Goal: Entertainment & Leisure: Consume media (video, audio)

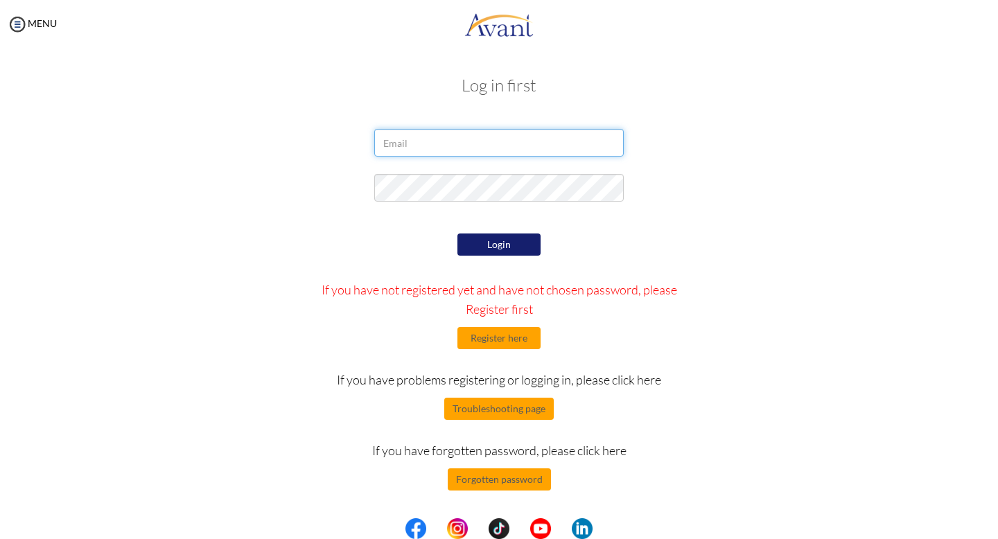
type input "[PERSON_NAME][EMAIL_ADDRESS][DOMAIN_NAME]"
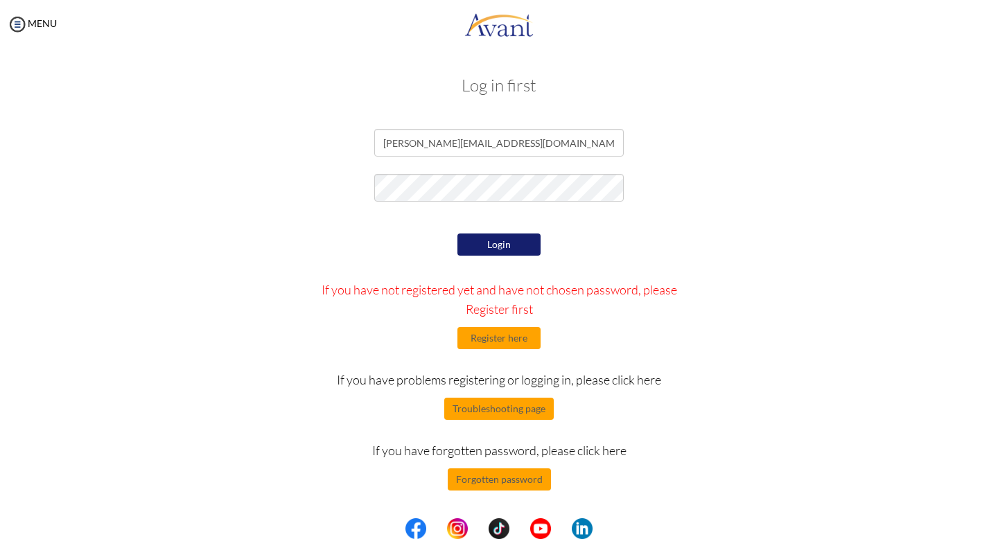
click at [481, 242] on button "Login" at bounding box center [498, 245] width 83 height 22
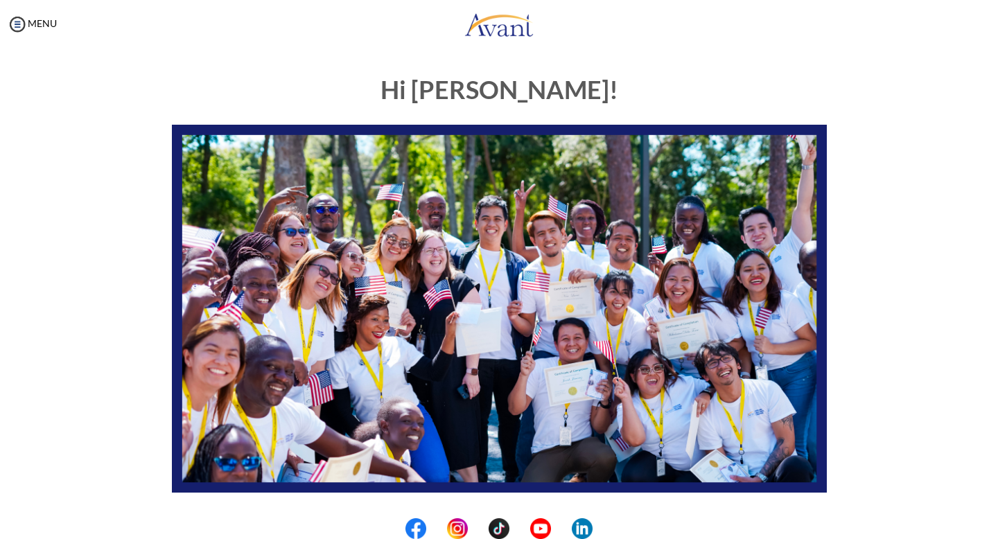
scroll to position [231, 0]
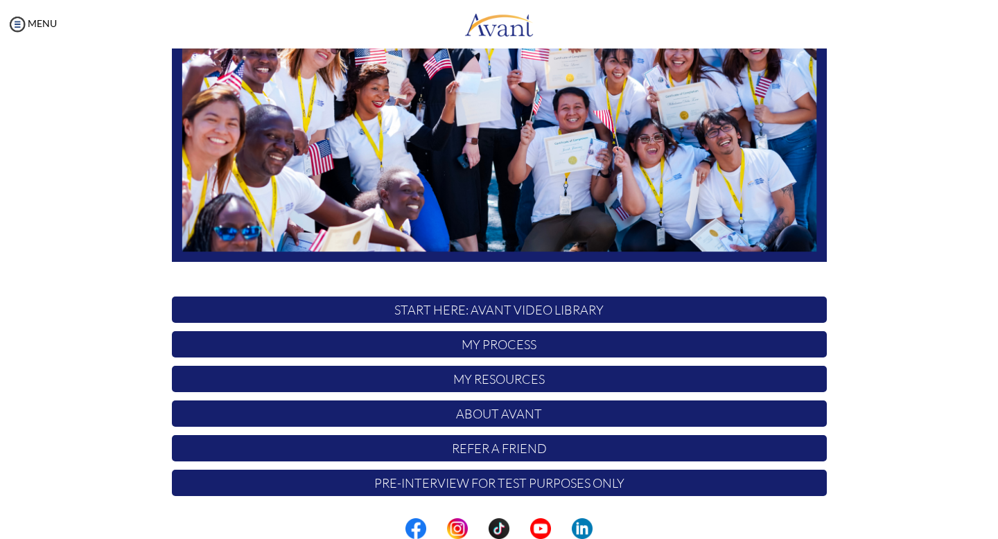
click at [520, 412] on p "About Avant" at bounding box center [499, 414] width 655 height 26
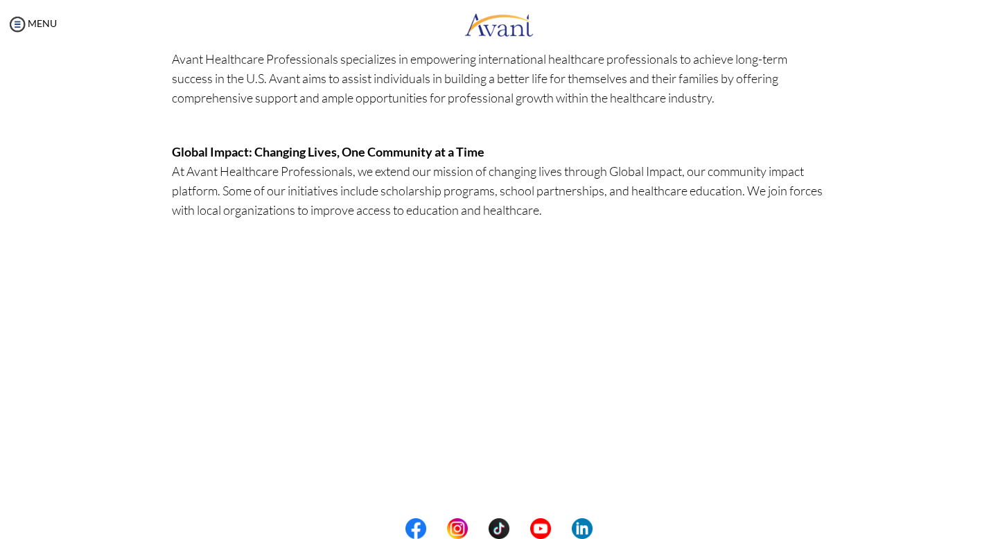
scroll to position [0, 0]
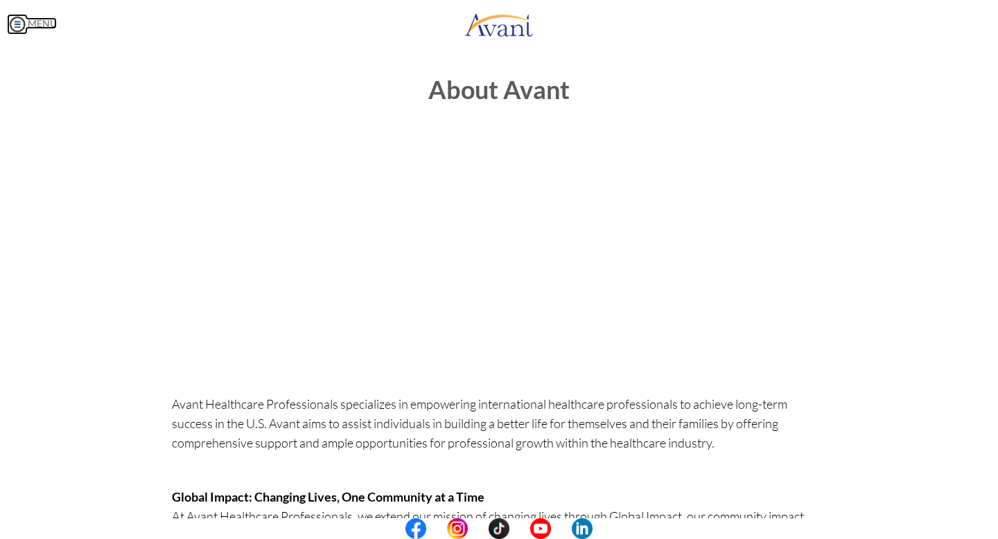
click at [18, 23] on img at bounding box center [17, 24] width 21 height 21
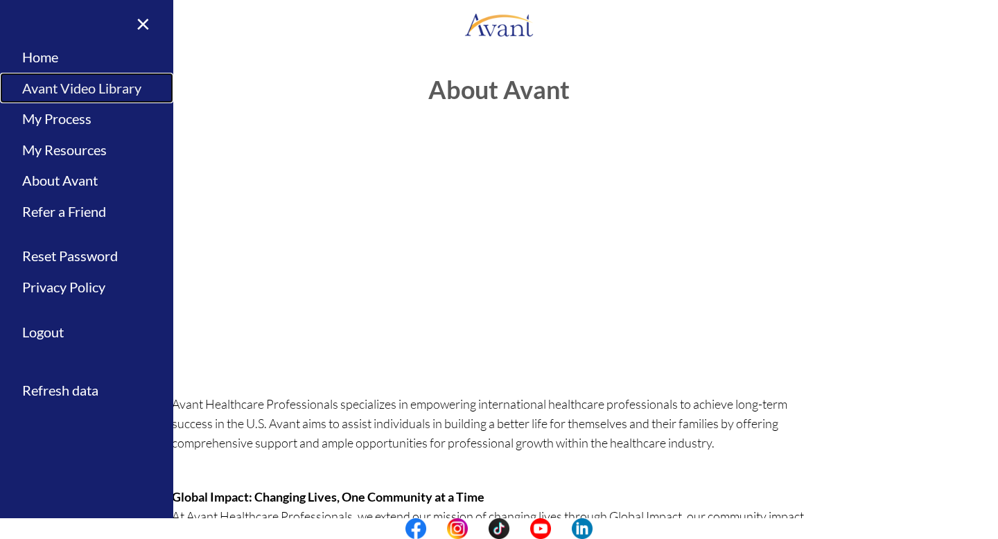
click at [78, 88] on link "Avant Video Library" at bounding box center [86, 88] width 173 height 31
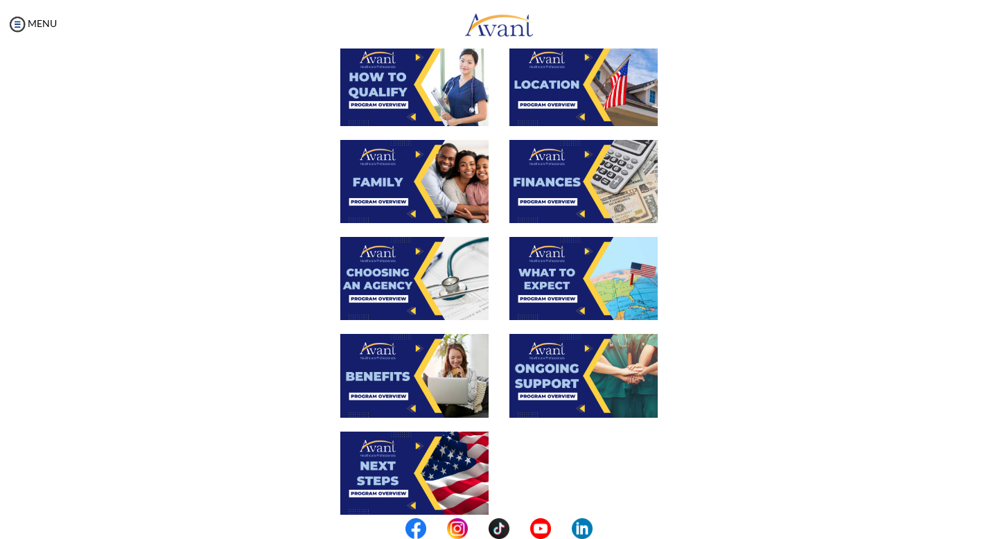
scroll to position [279, 0]
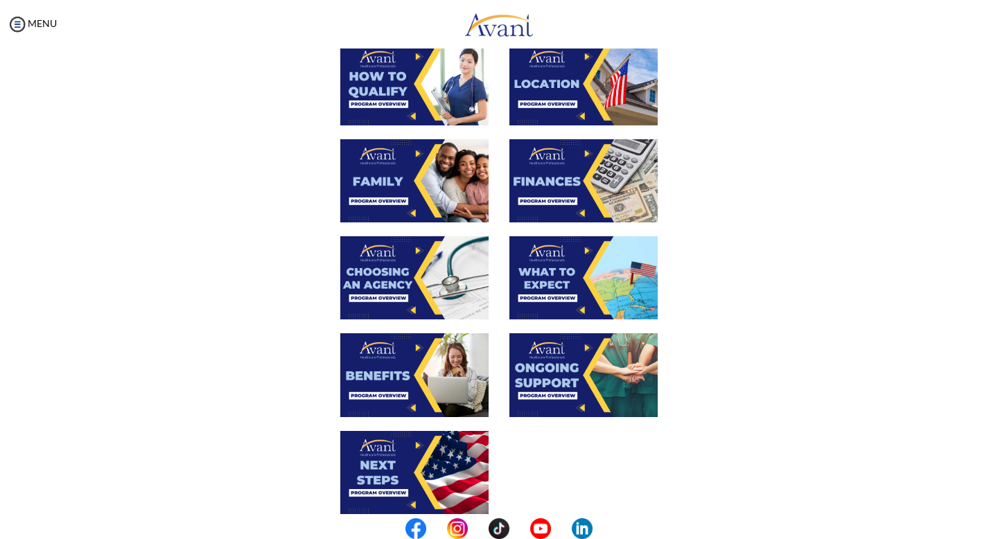
click at [390, 265] on img at bounding box center [414, 277] width 148 height 83
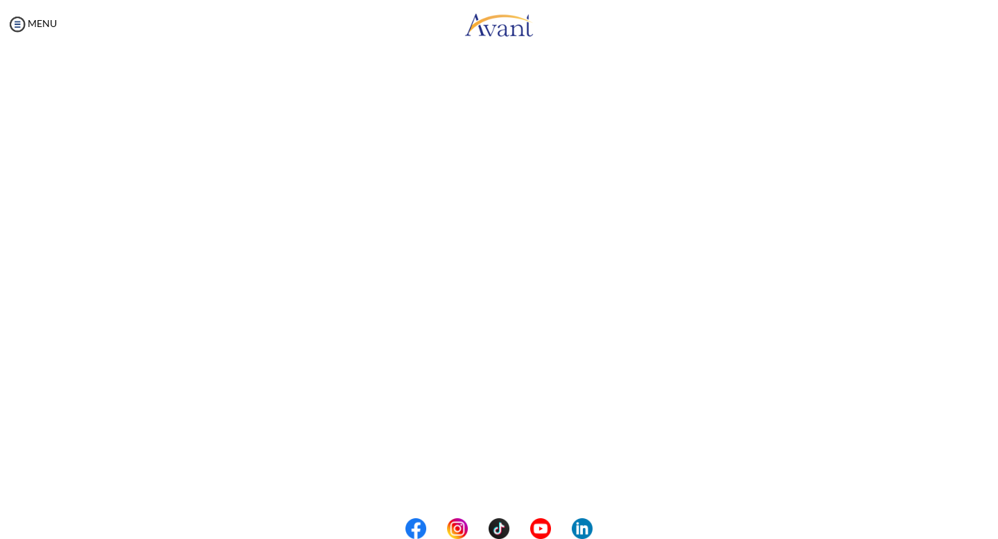
scroll to position [96, 0]
click at [18, 24] on body "Maintenance break. Please come back in 2 hours. MENU My Status What is the next…" at bounding box center [499, 269] width 998 height 539
click at [468, 489] on button "Back to Avant Video Library" at bounding box center [499, 482] width 137 height 22
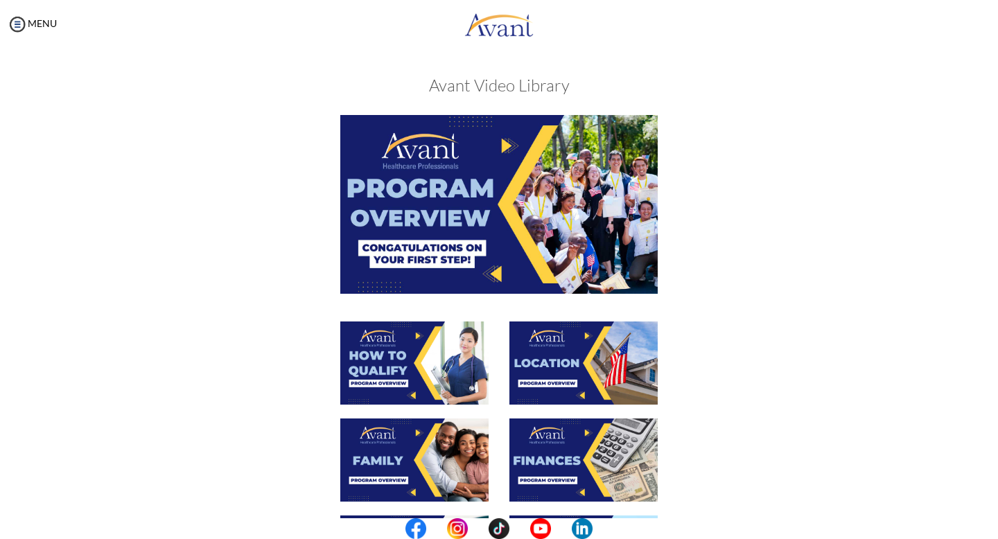
click at [454, 189] on img at bounding box center [498, 204] width 317 height 178
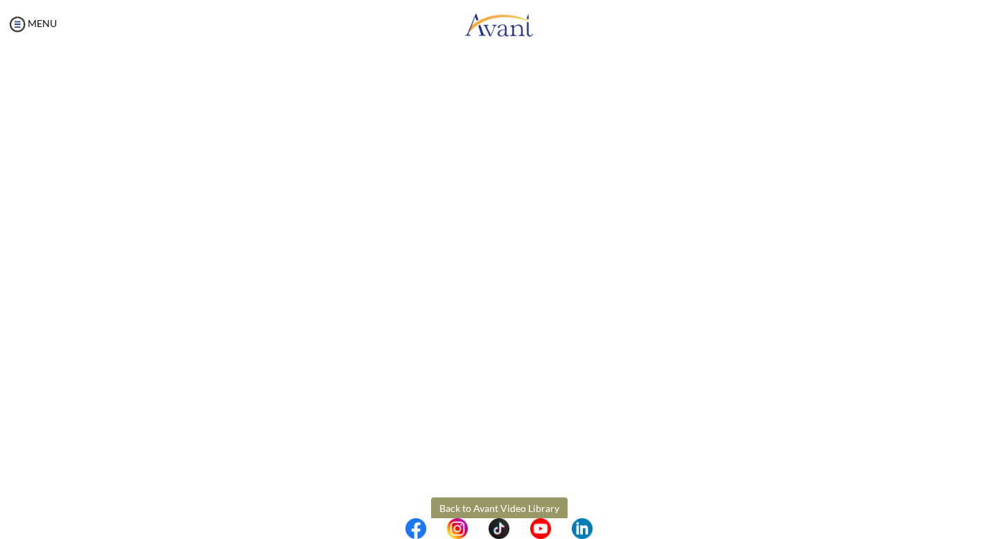
scroll to position [142, 0]
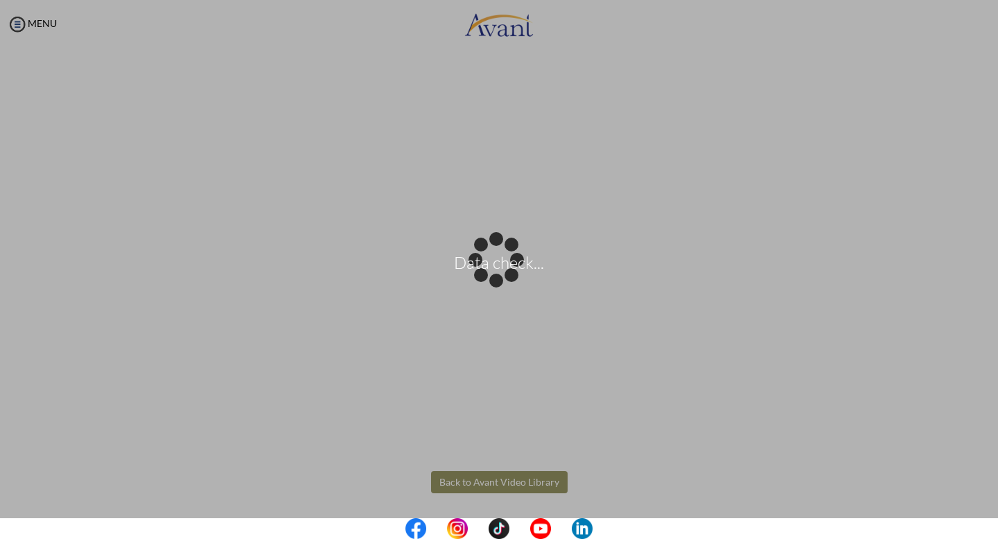
click at [475, 487] on body "Data check... Maintenance break. Please come back in 2 hours. MENU My Status Wh…" at bounding box center [499, 269] width 998 height 539
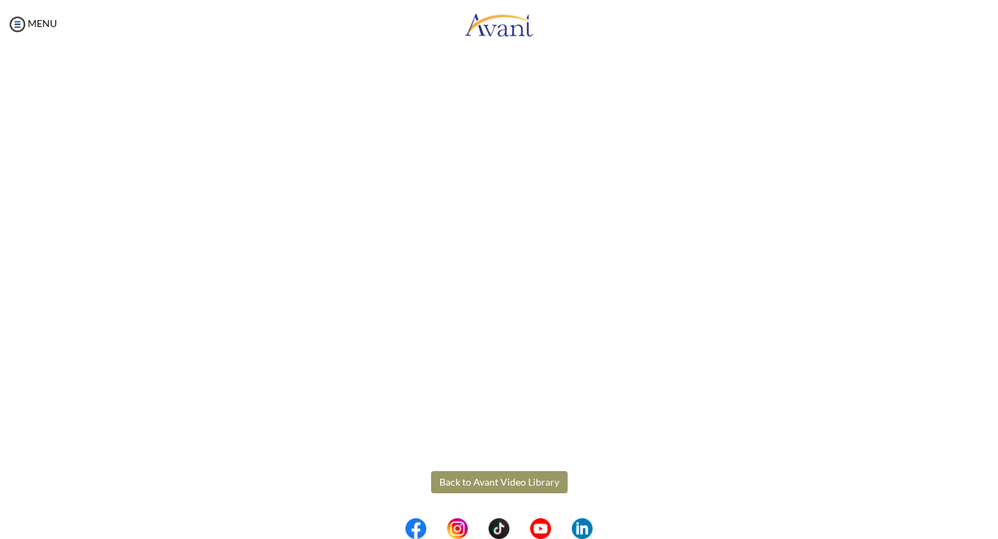
click at [482, 488] on button "Back to Avant Video Library" at bounding box center [499, 482] width 137 height 22
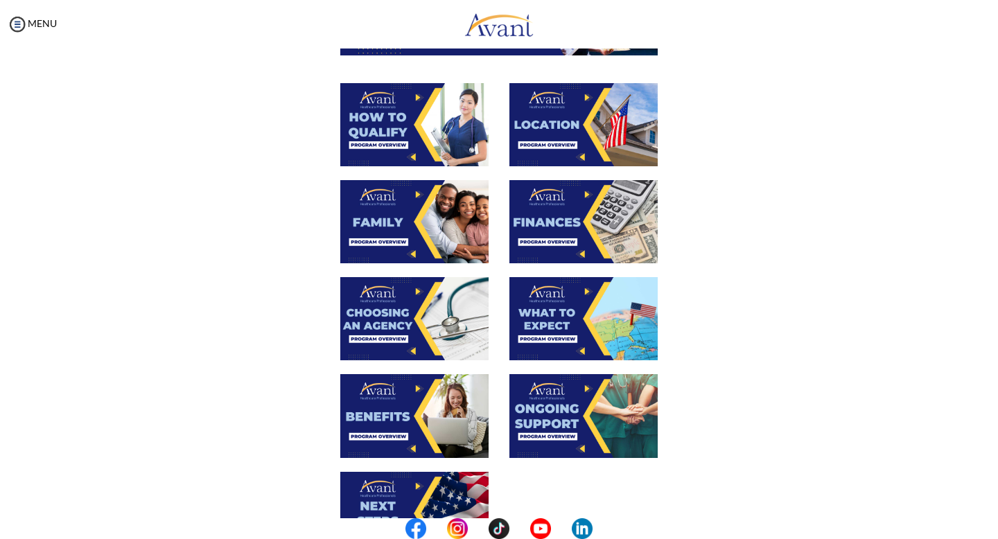
scroll to position [241, 0]
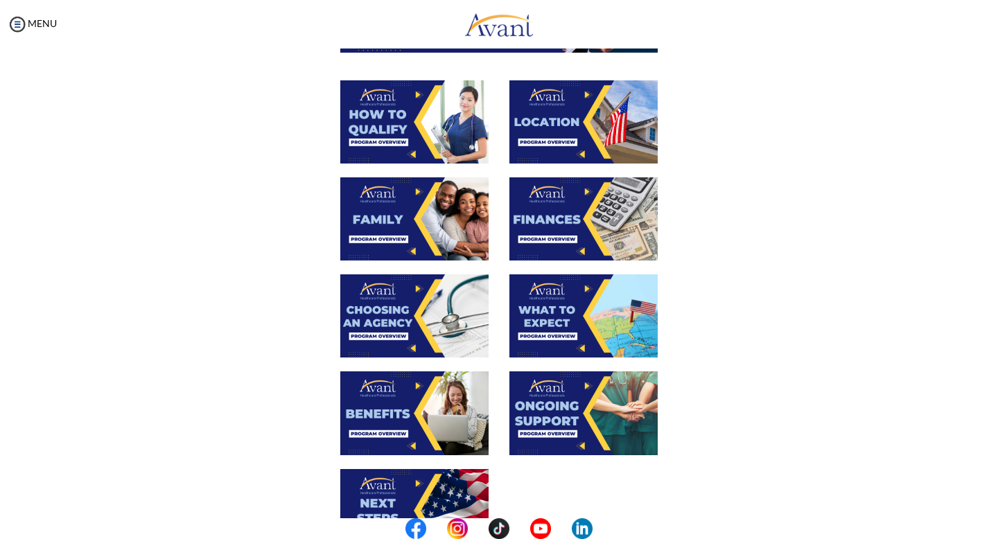
click at [421, 412] on img at bounding box center [414, 412] width 148 height 83
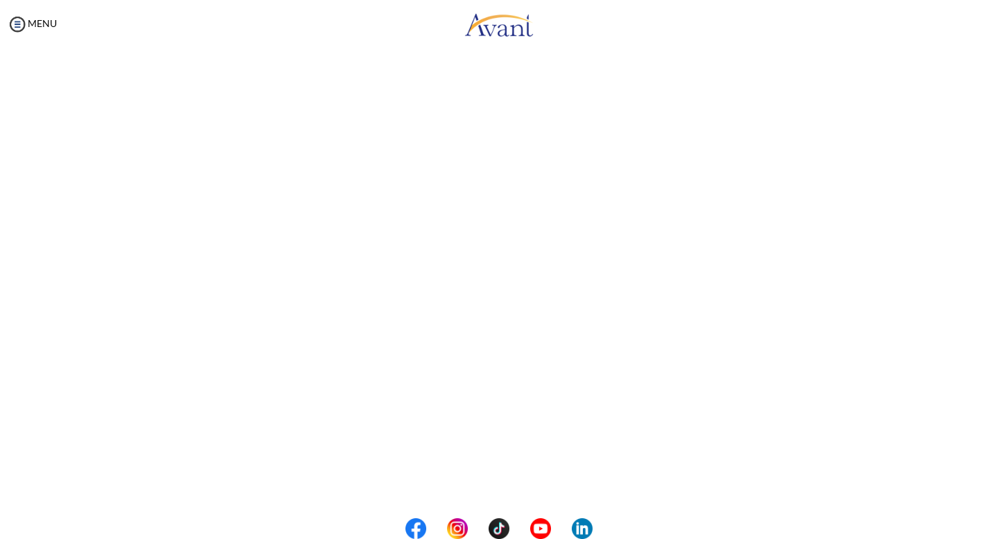
scroll to position [168, 0]
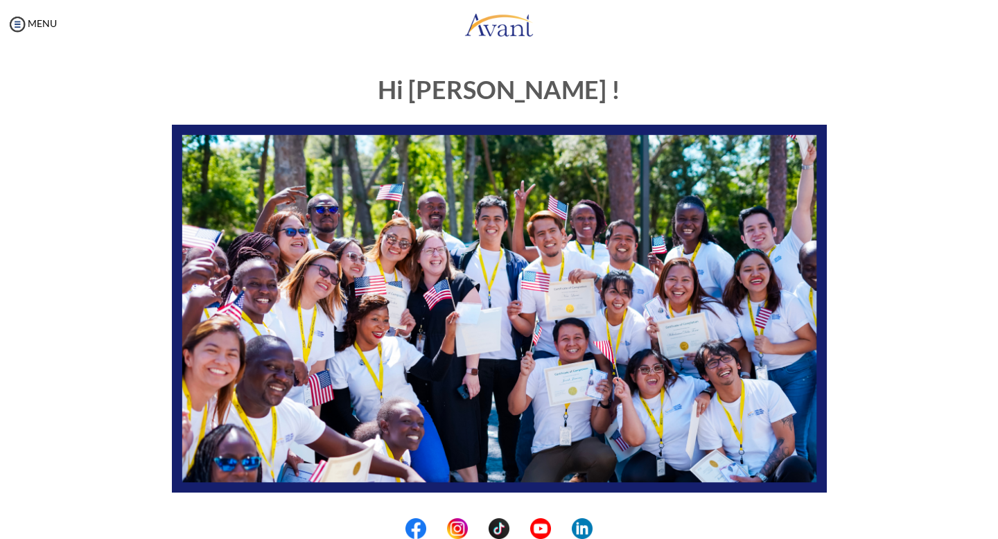
scroll to position [231, 0]
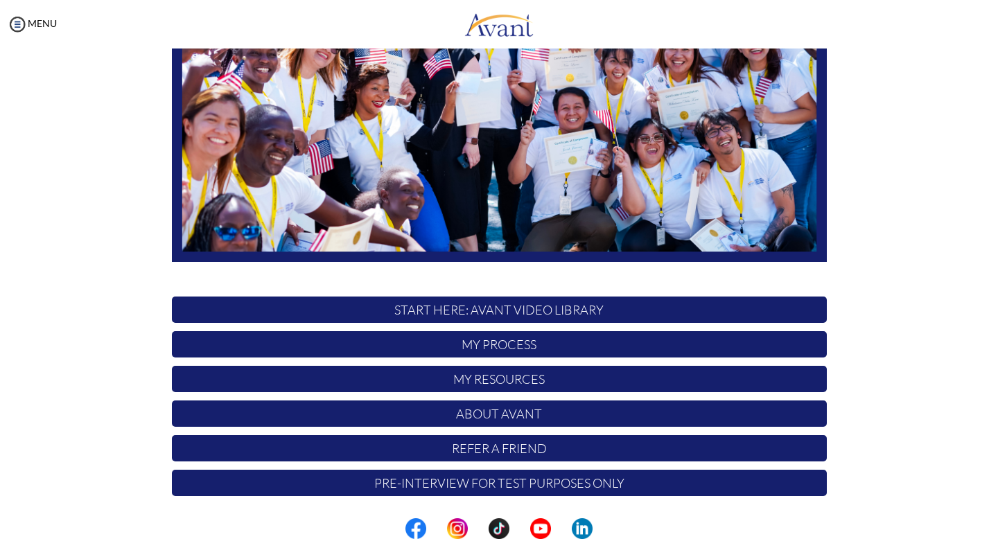
click at [469, 311] on p "START HERE: Avant Video Library" at bounding box center [499, 310] width 655 height 26
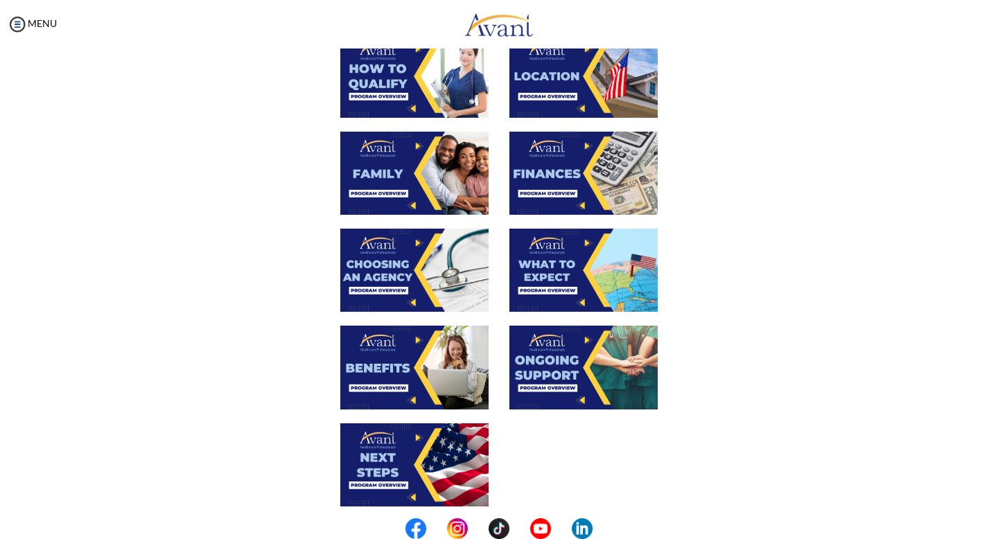
scroll to position [353, 0]
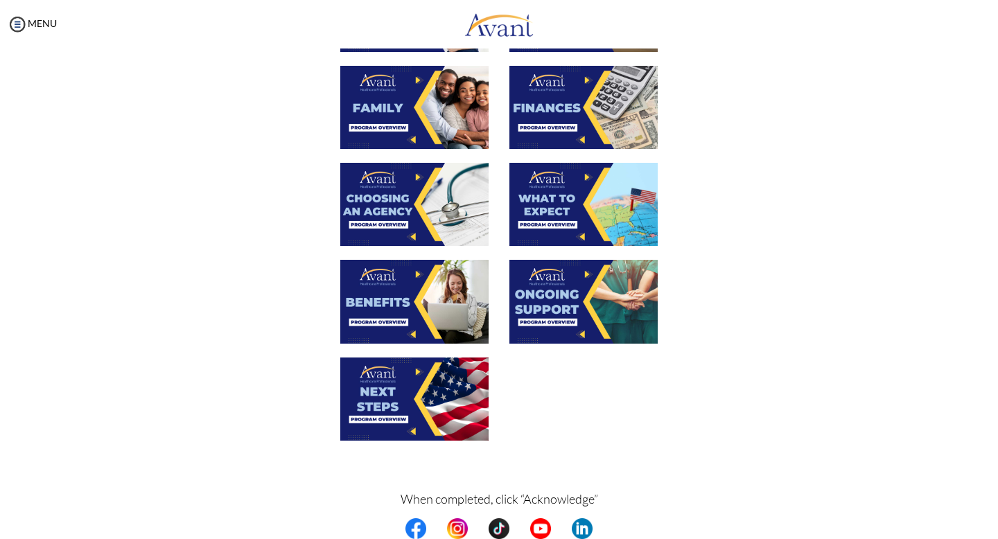
click at [563, 216] on img at bounding box center [583, 204] width 148 height 83
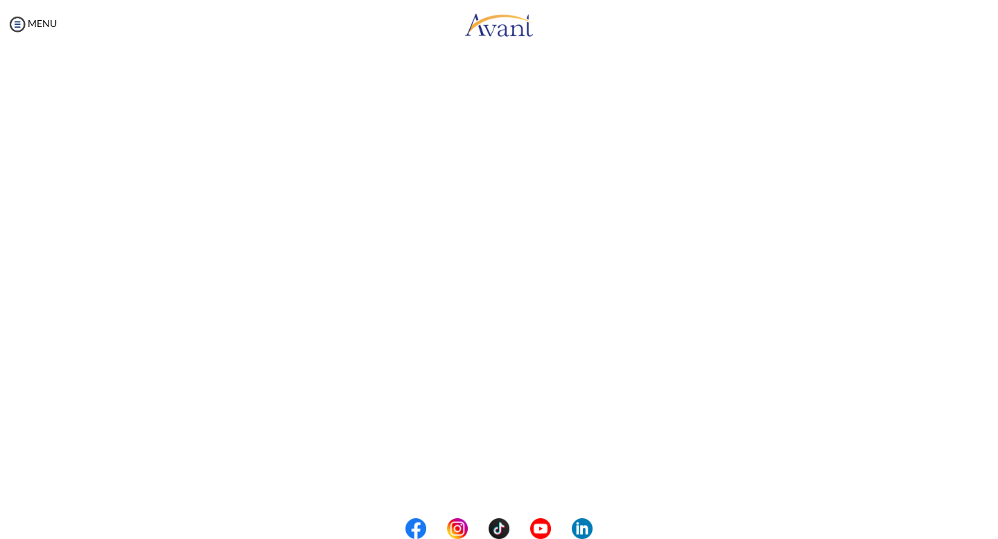
scroll to position [200, 0]
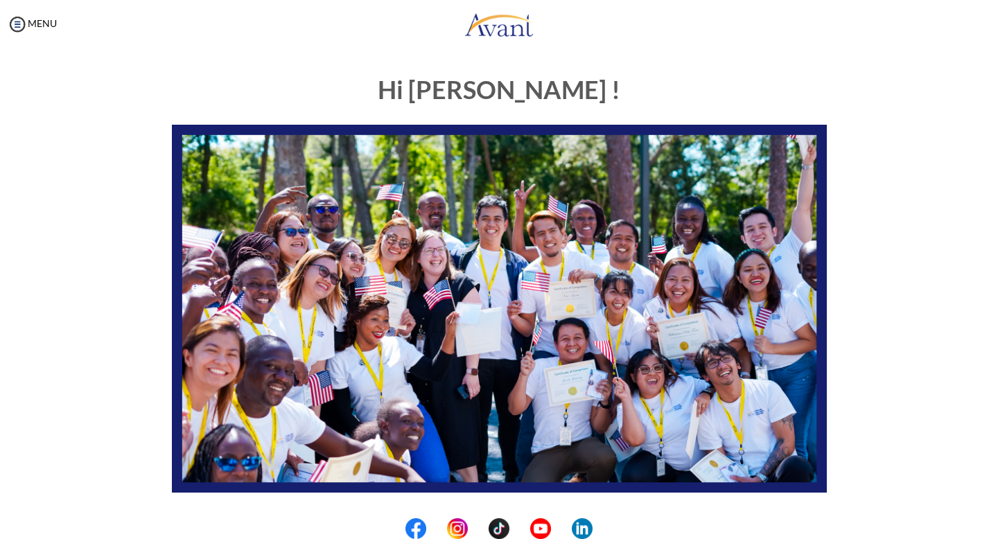
scroll to position [231, 0]
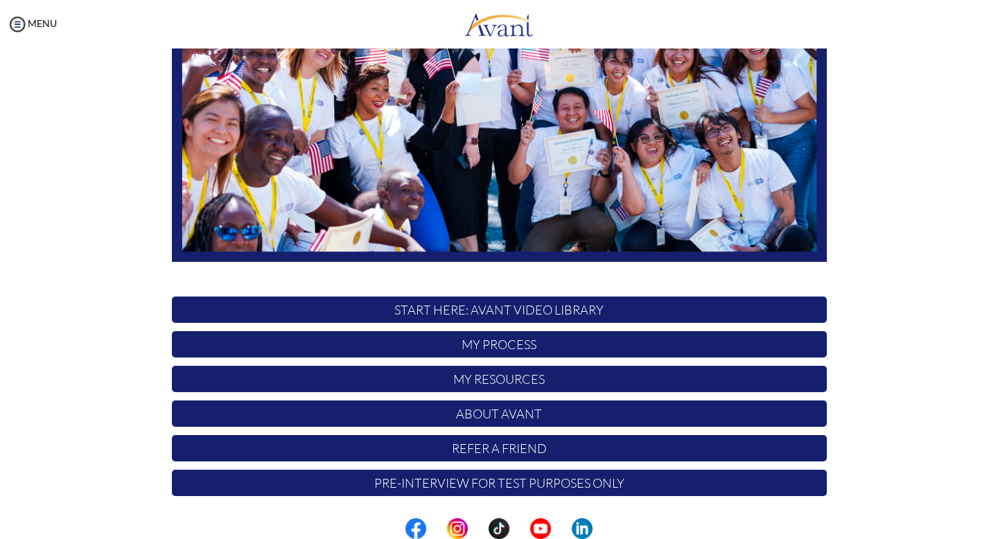
click at [512, 309] on p "START HERE: Avant Video Library" at bounding box center [499, 310] width 655 height 26
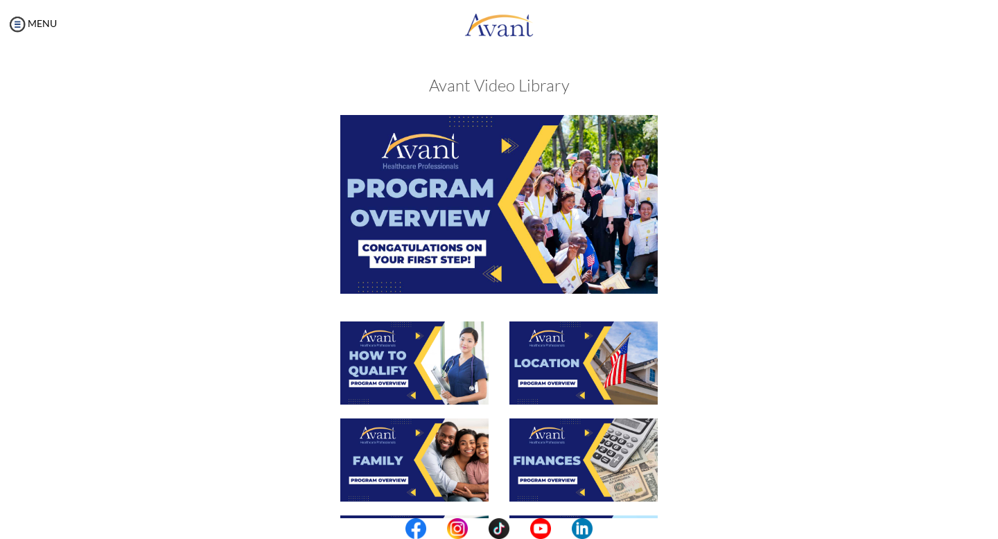
click at [559, 346] on img at bounding box center [583, 363] width 148 height 83
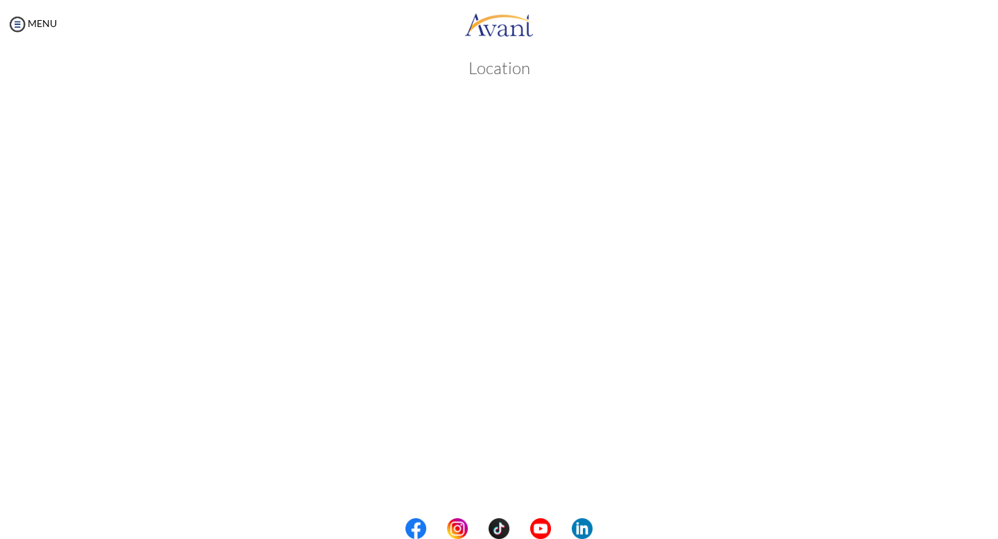
scroll to position [0, 0]
